Goal: Task Accomplishment & Management: Complete application form

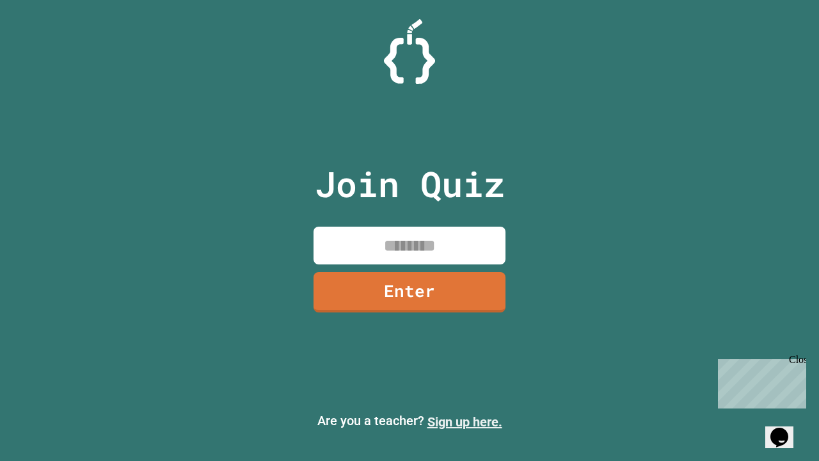
click at [464, 422] on link "Sign up here." at bounding box center [464, 421] width 75 height 15
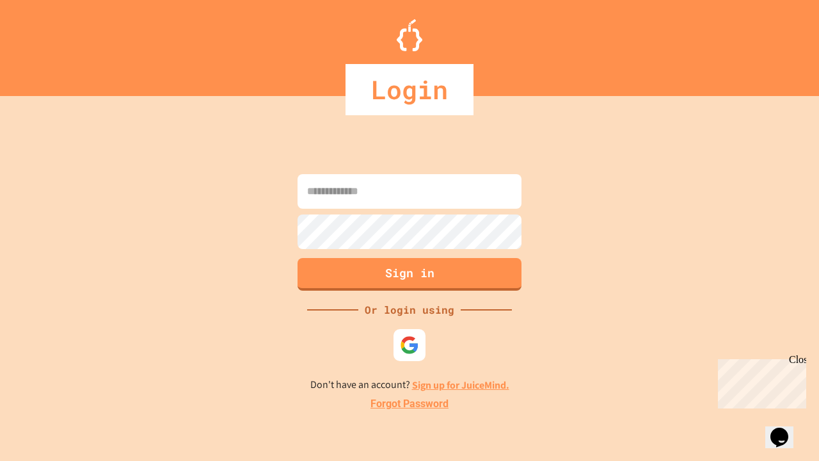
type input "*****"
